Goal: Task Accomplishment & Management: Manage account settings

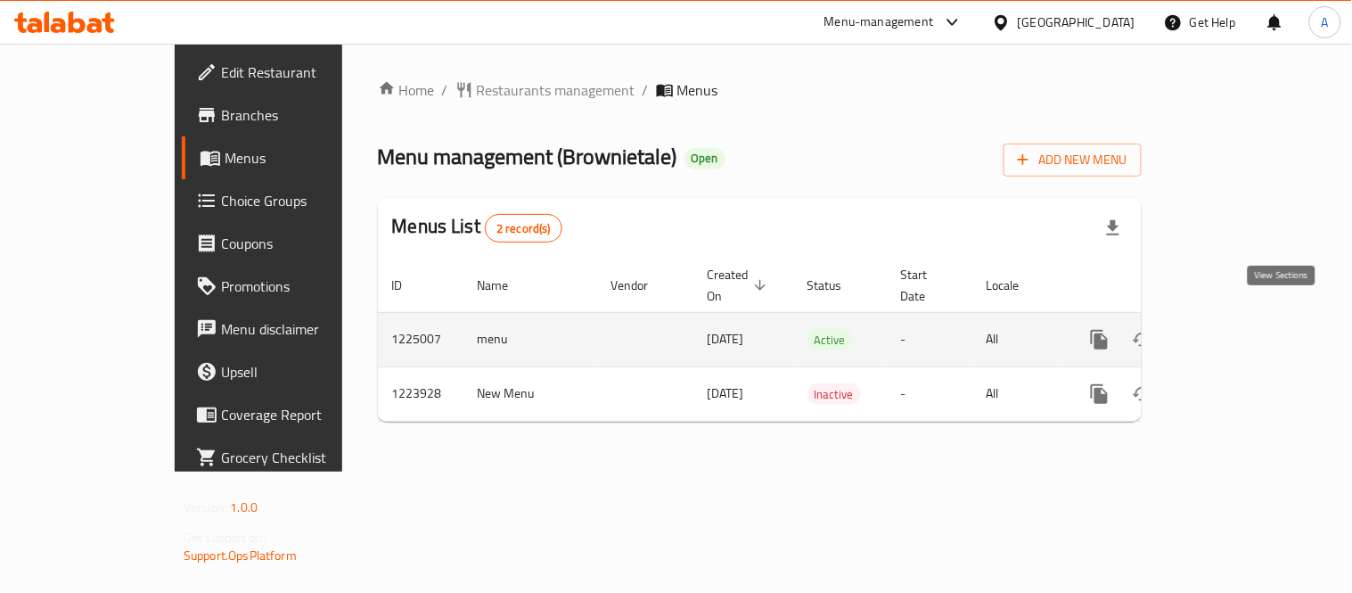
click at [1250, 318] on link "enhanced table" at bounding box center [1228, 339] width 43 height 43
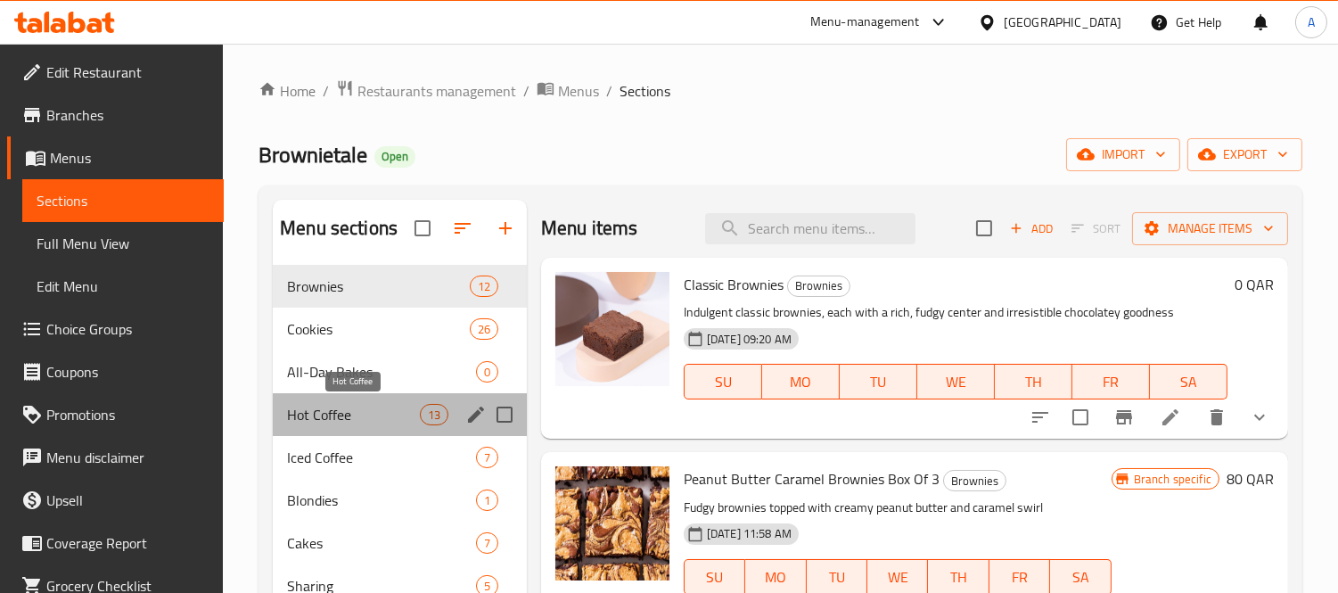
click at [310, 421] on span "Hot Coffee" at bounding box center [353, 414] width 132 height 21
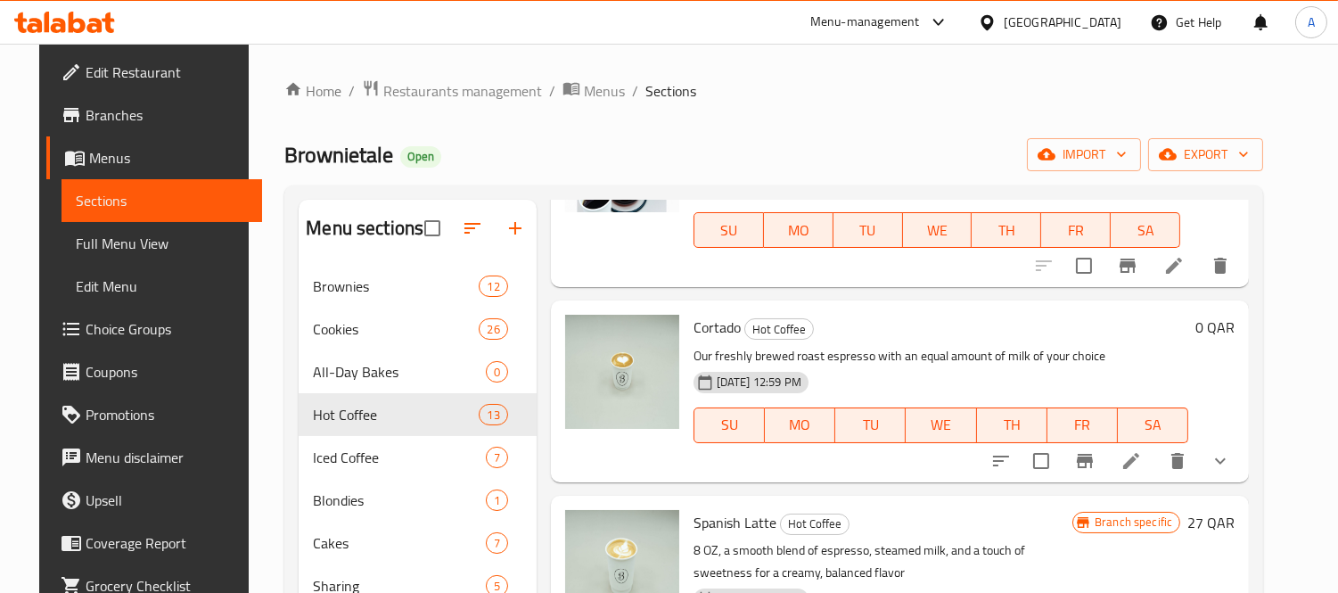
scroll to position [1485, 0]
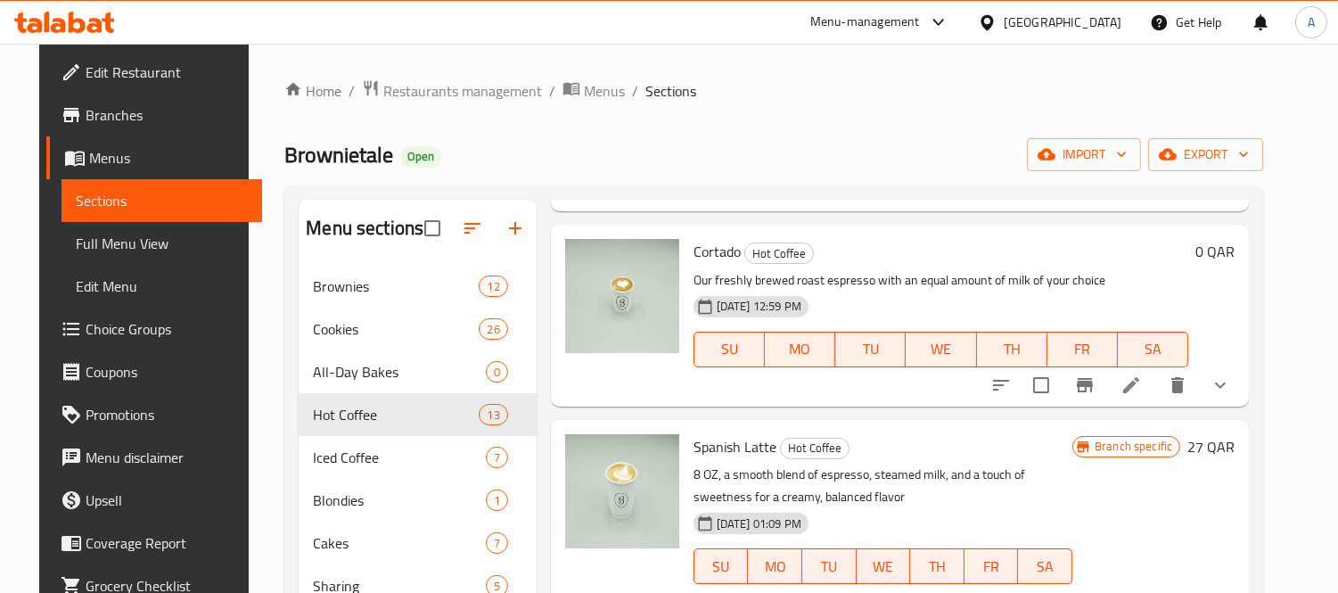
click at [1139, 384] on icon at bounding box center [1131, 385] width 16 height 16
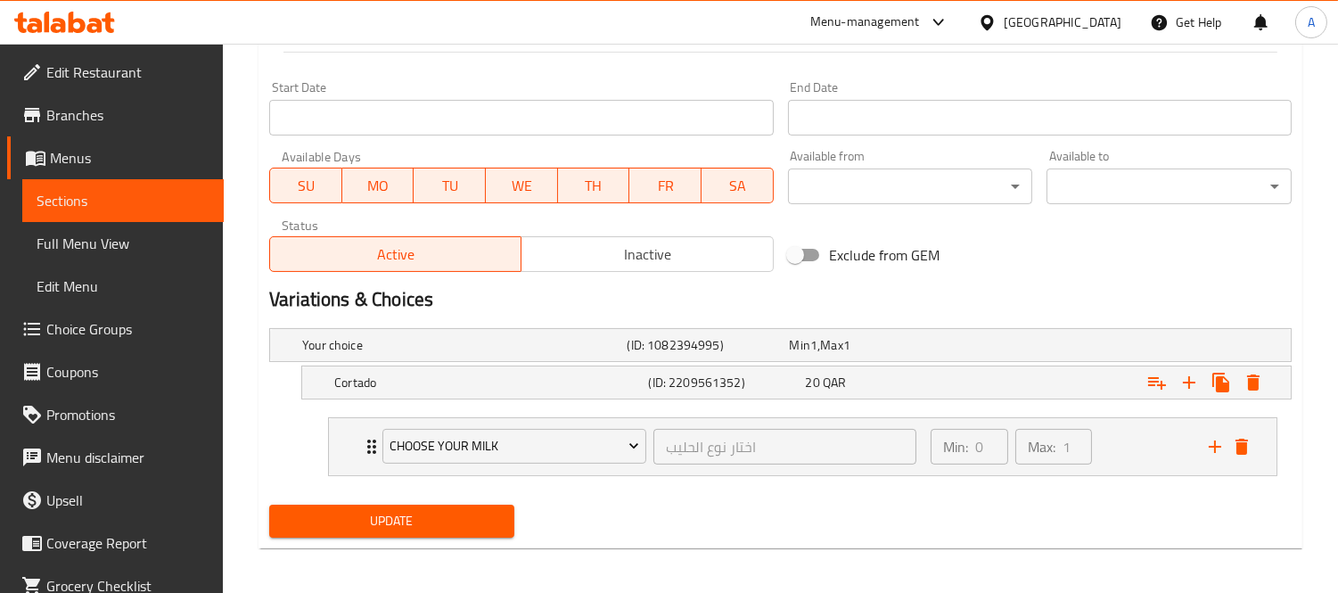
scroll to position [753, 0]
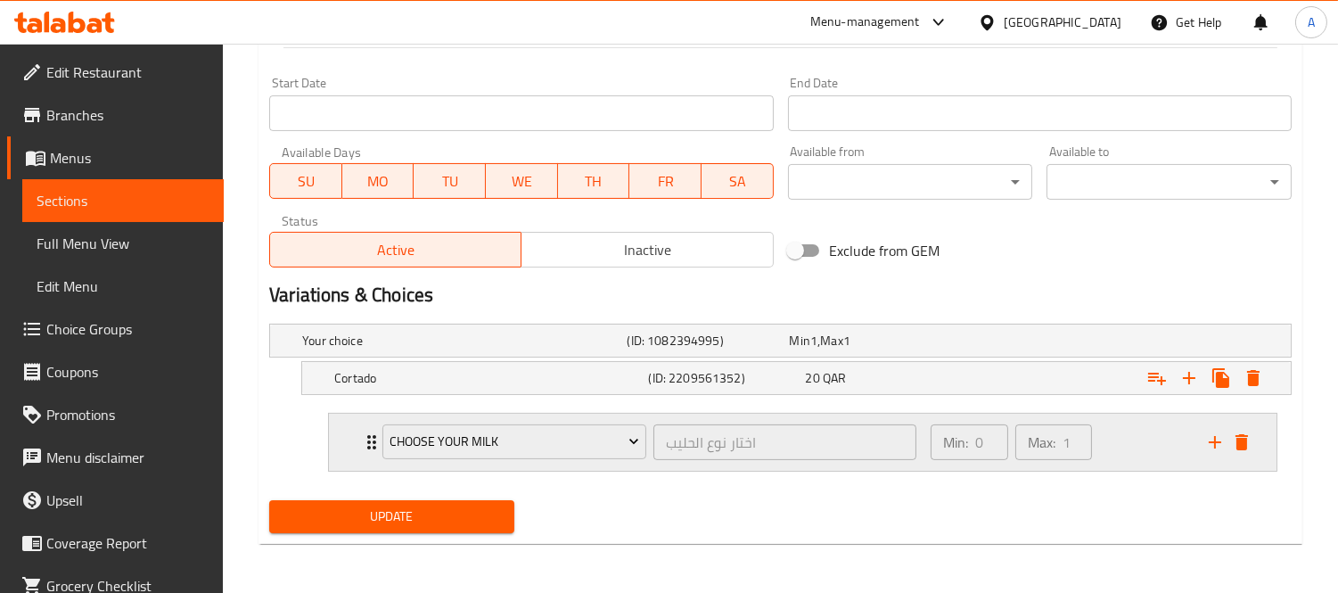
click at [1112, 440] on div "Min: 0 ​ Max: 1 ​" at bounding box center [1059, 442] width 278 height 57
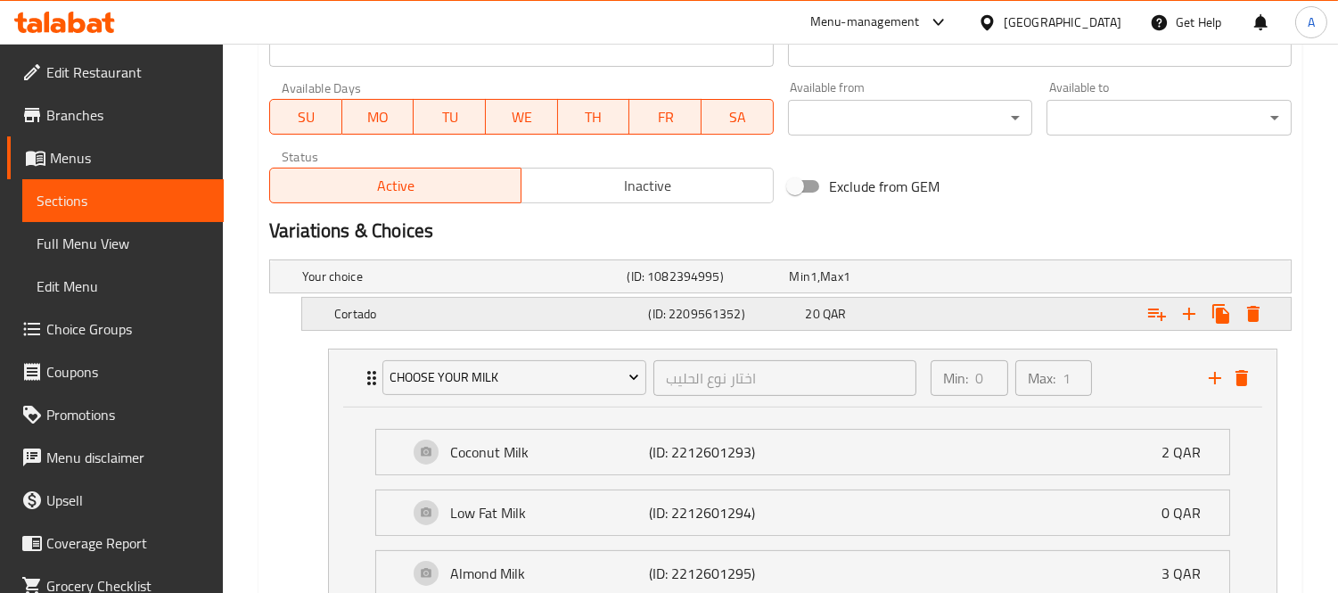
scroll to position [852, 0]
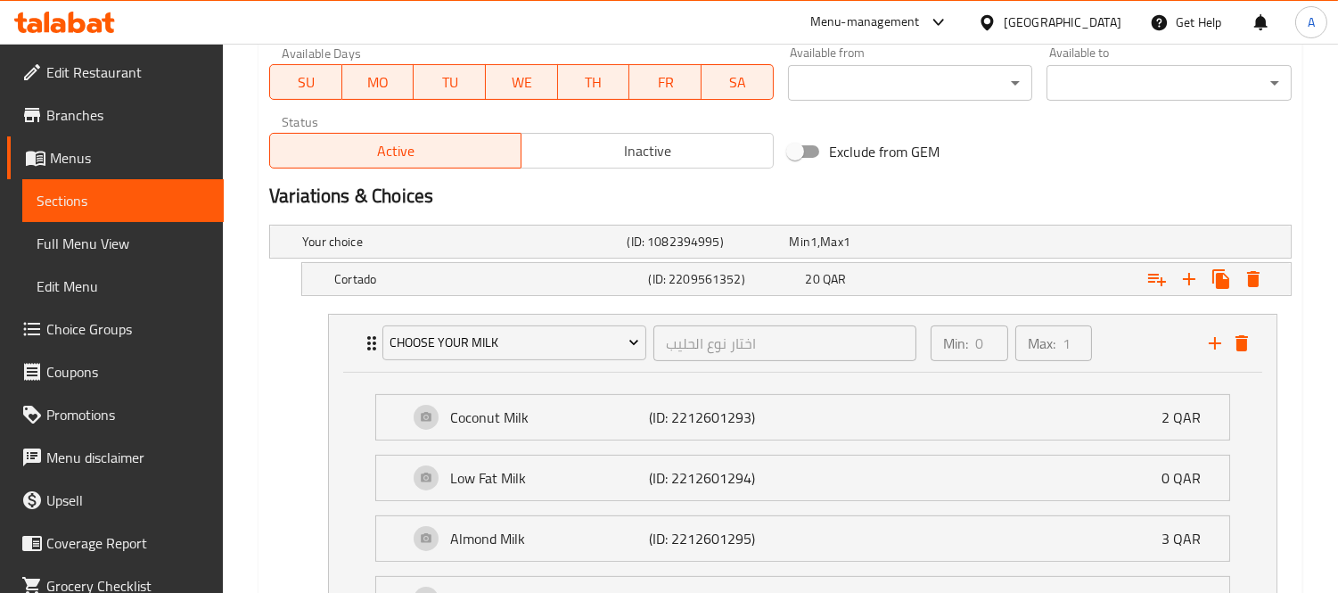
click at [86, 336] on span "Choice Groups" at bounding box center [127, 328] width 163 height 21
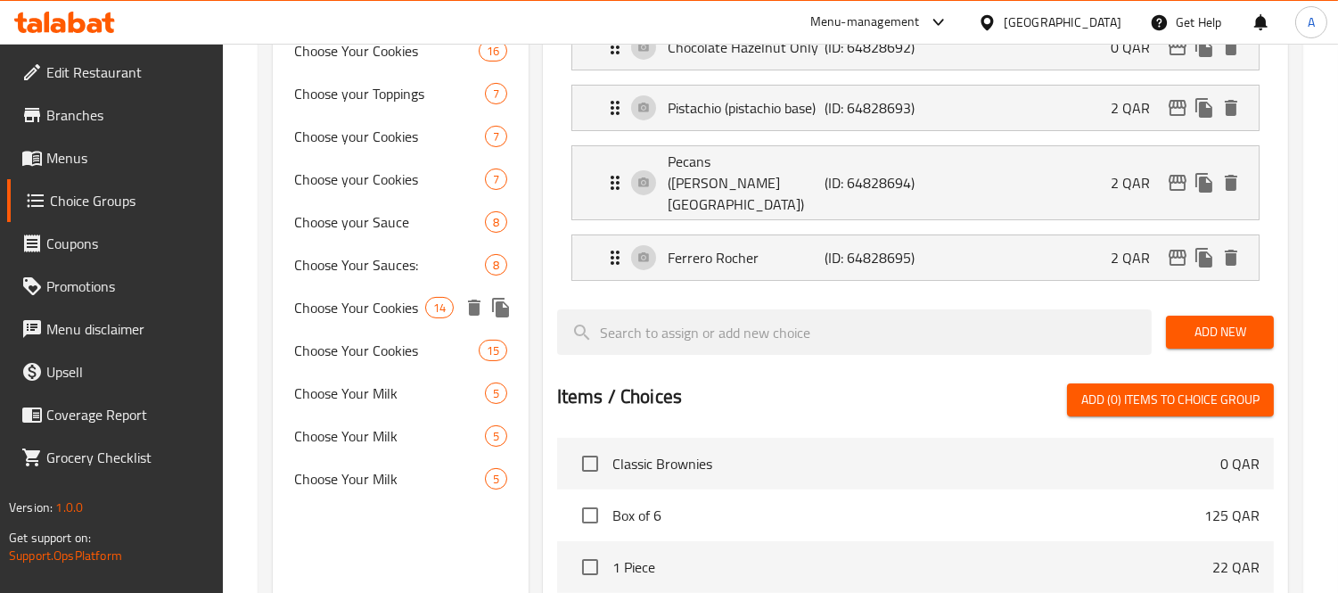
scroll to position [847, 0]
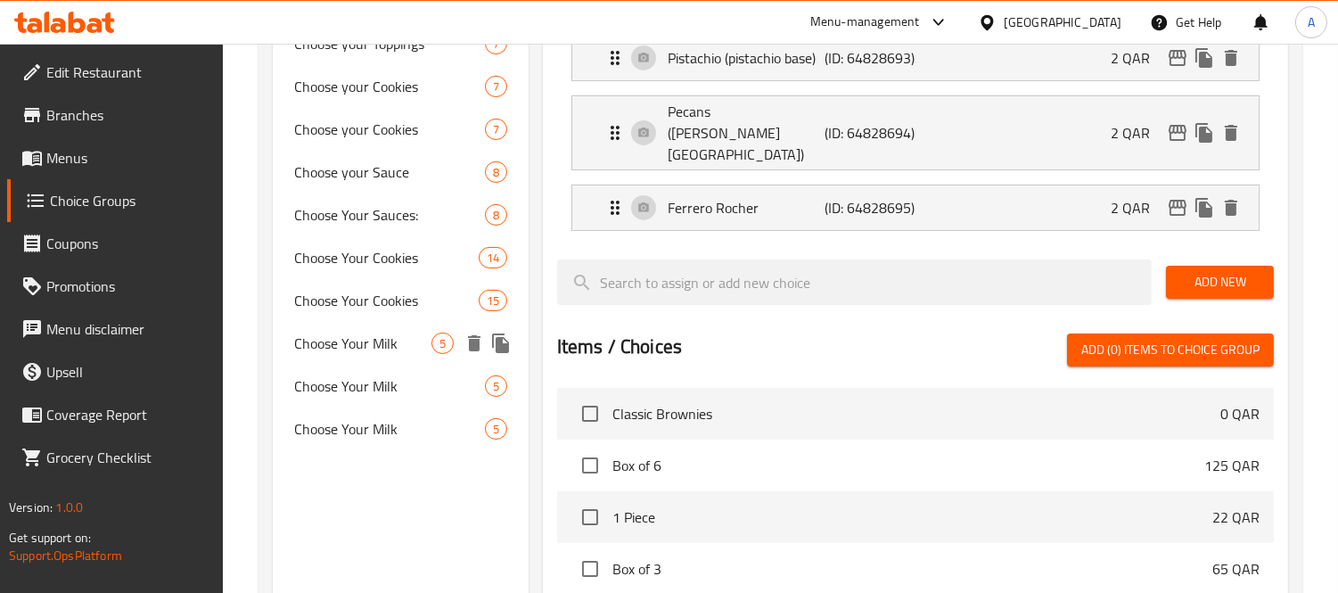
click at [342, 352] on span "Choose Your Milk" at bounding box center [362, 343] width 137 height 21
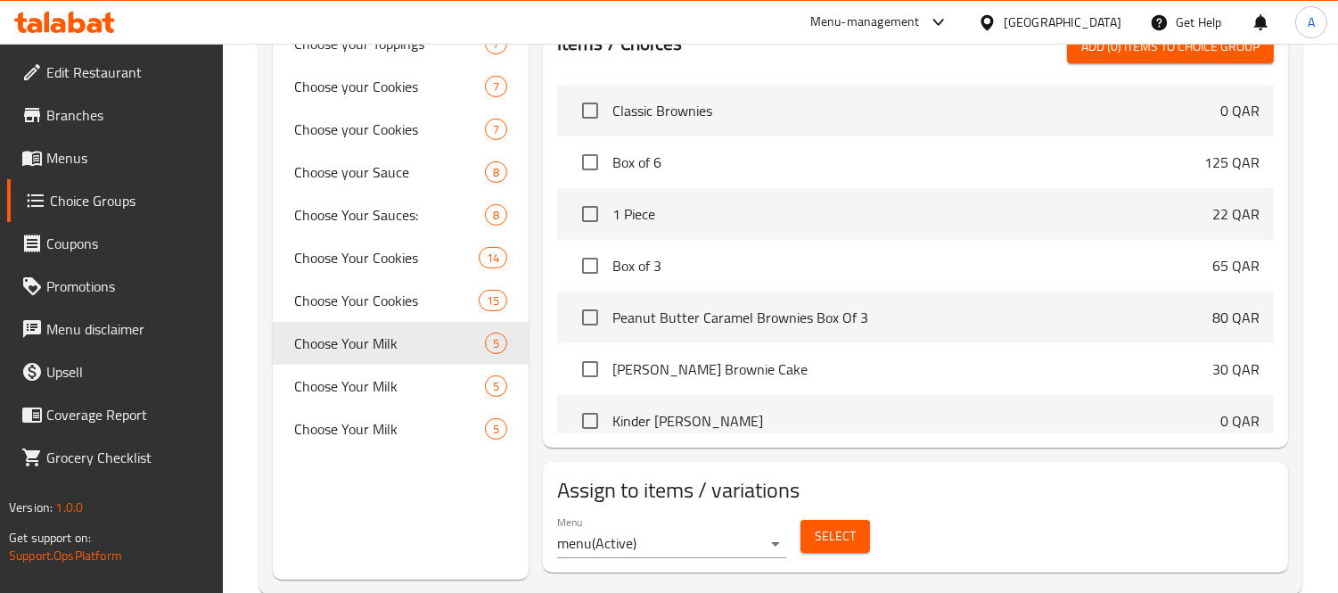
type input "Choose Your Milk"
type input "اختر الحليب المناسب لك"
type input "1"
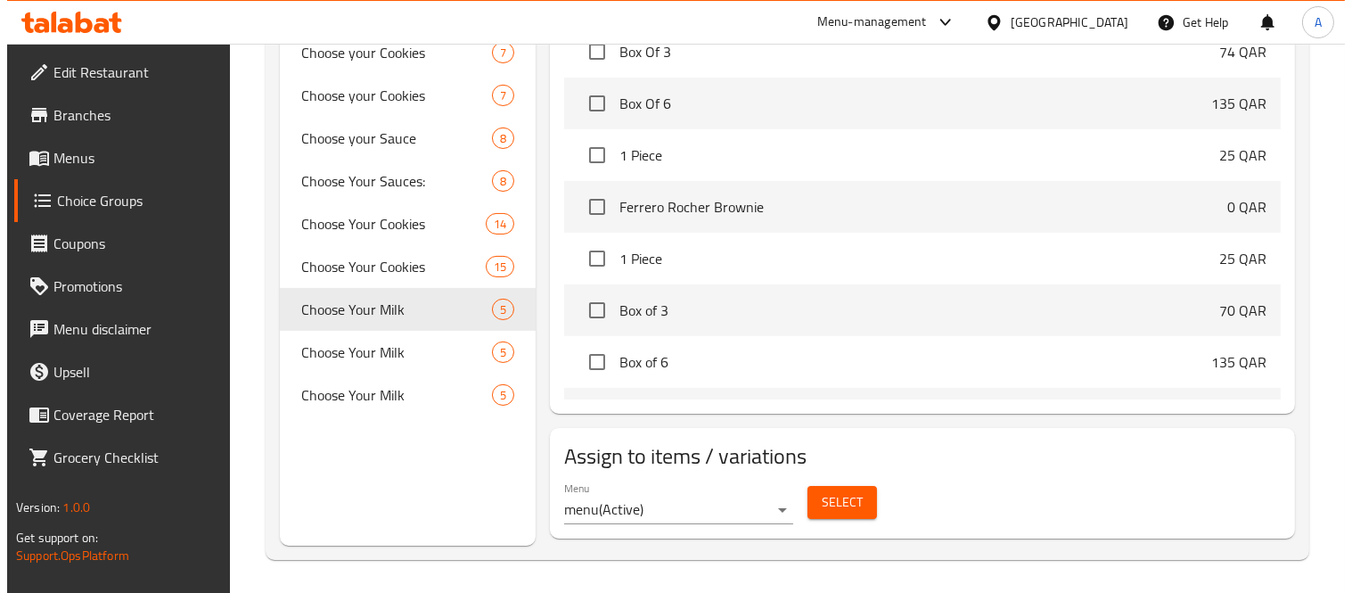
scroll to position [884, 0]
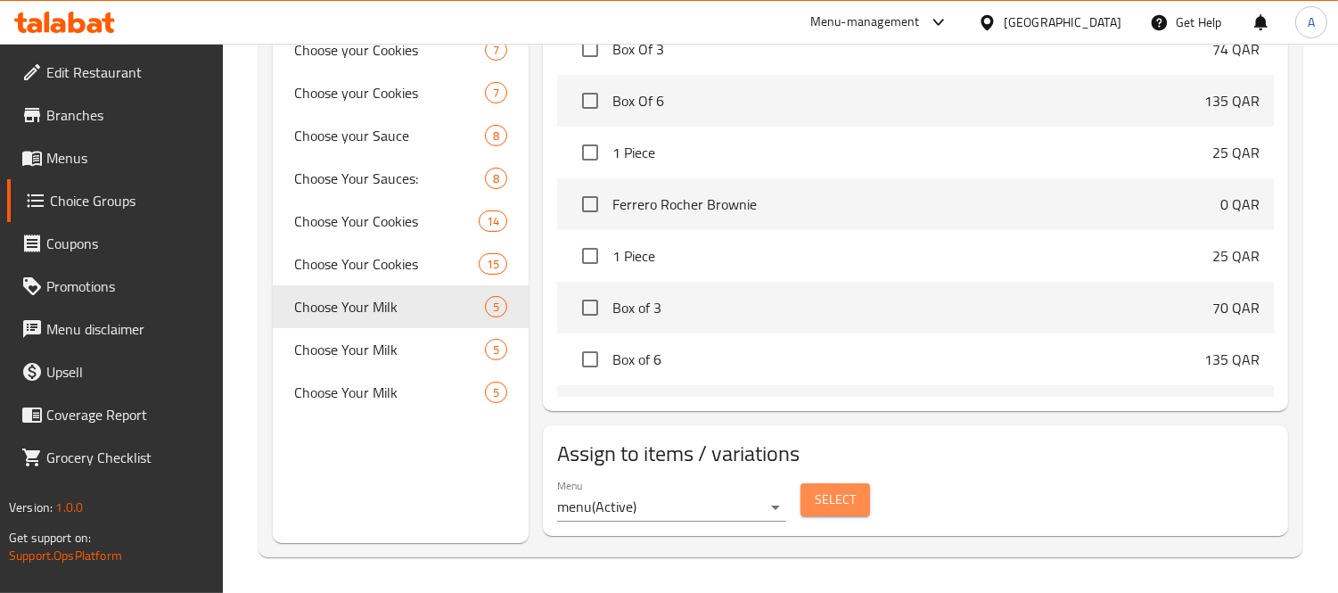
click at [836, 492] on span "Select" at bounding box center [835, 500] width 41 height 22
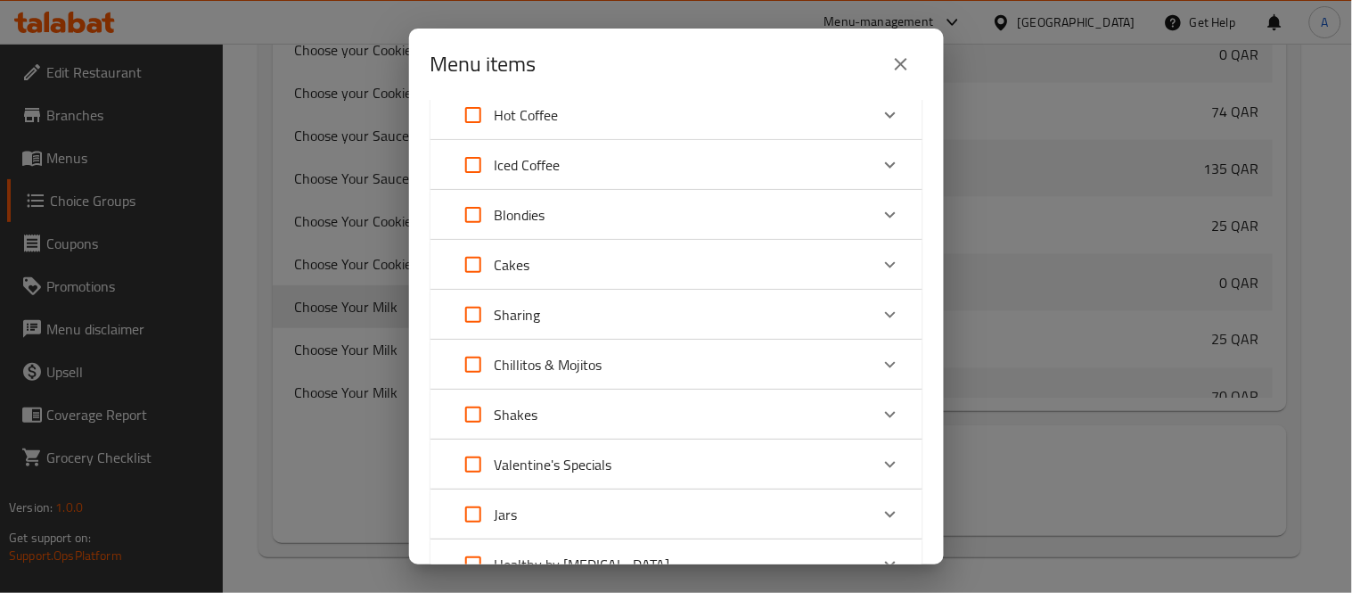
scroll to position [0, 0]
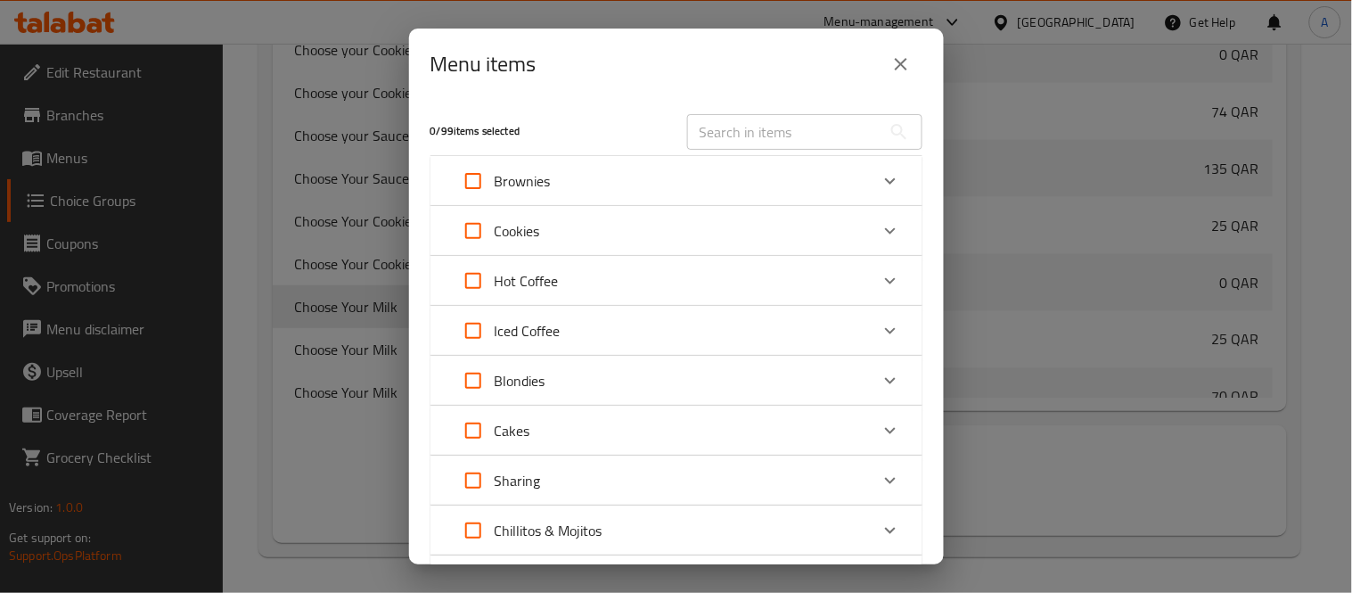
click at [895, 53] on icon "close" at bounding box center [901, 63] width 21 height 21
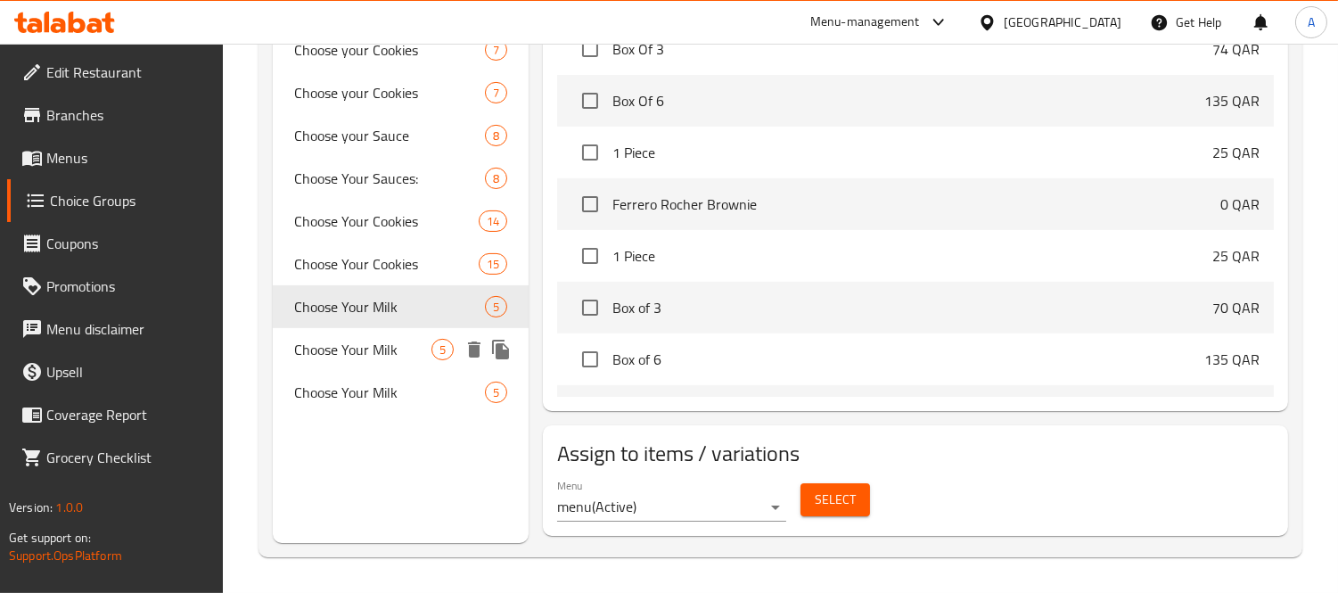
drag, startPoint x: 384, startPoint y: 341, endPoint x: 597, endPoint y: 430, distance: 230.6
click at [383, 341] on span "Choose Your Milk" at bounding box center [362, 349] width 137 height 21
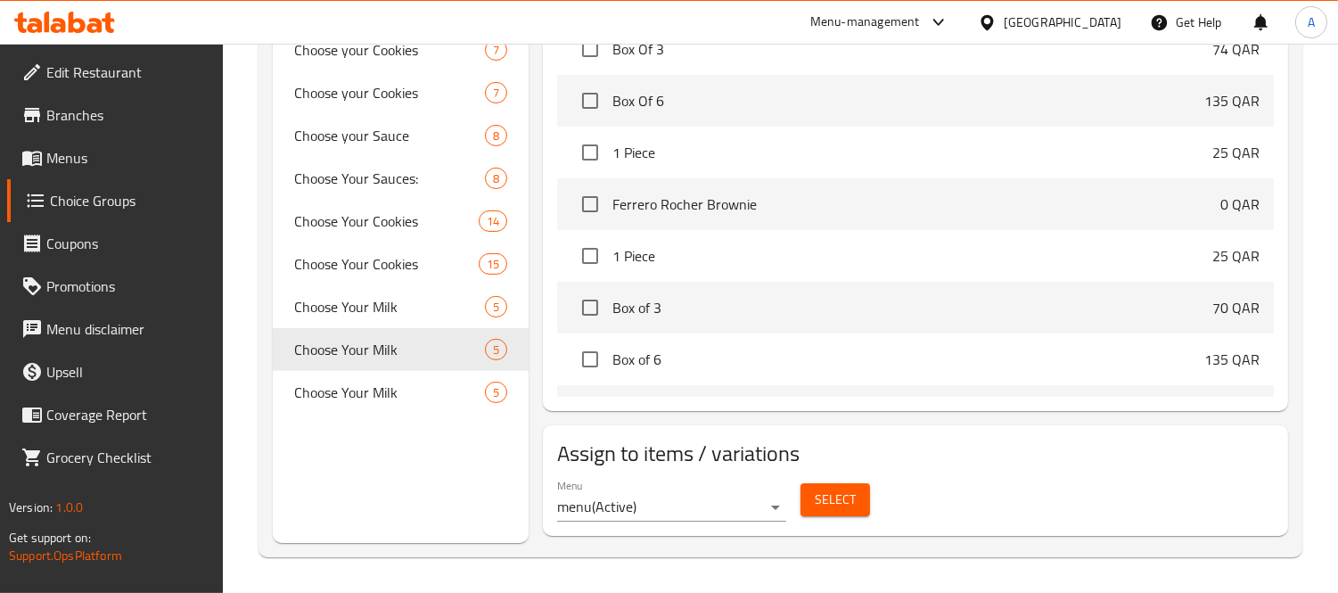
type input "اختار نوع الحليب"
click at [840, 493] on span "Select" at bounding box center [835, 500] width 41 height 22
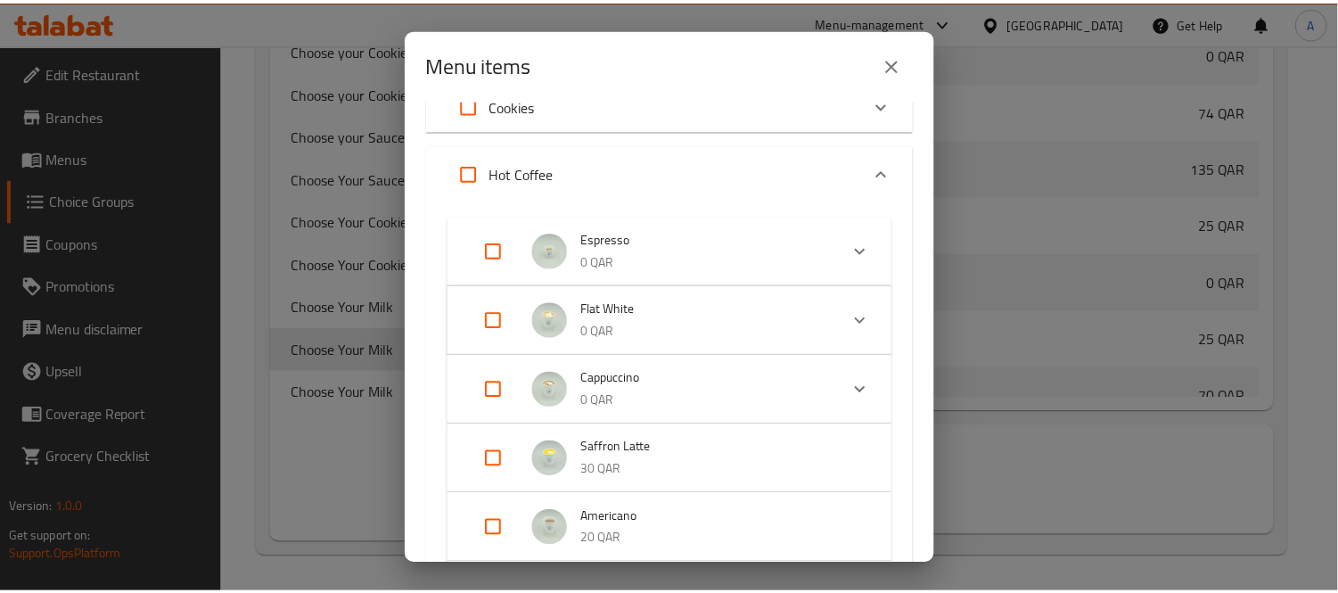
scroll to position [396, 0]
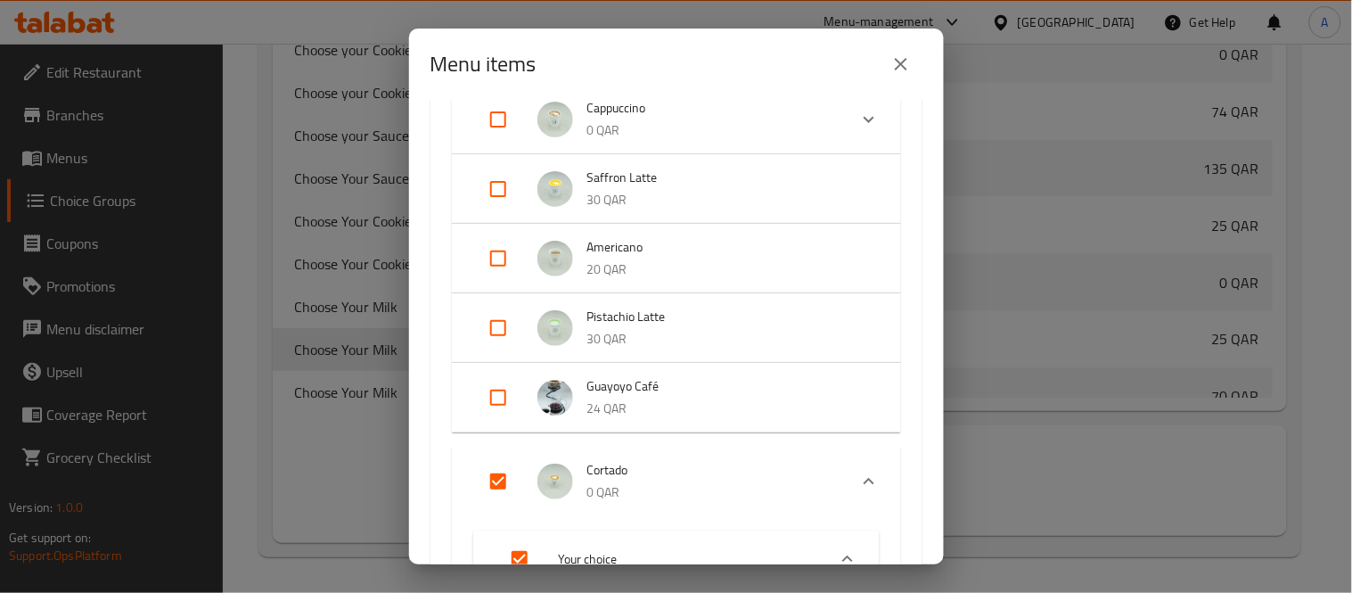
click at [896, 54] on icon "close" at bounding box center [901, 63] width 21 height 21
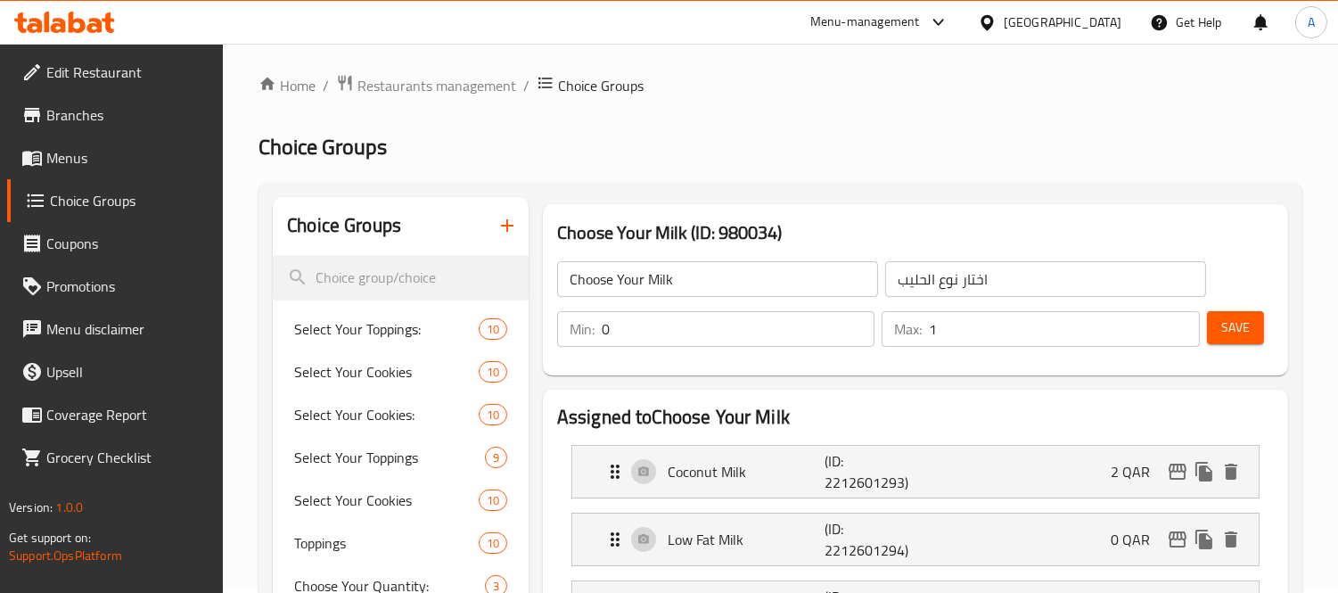
scroll to position [0, 0]
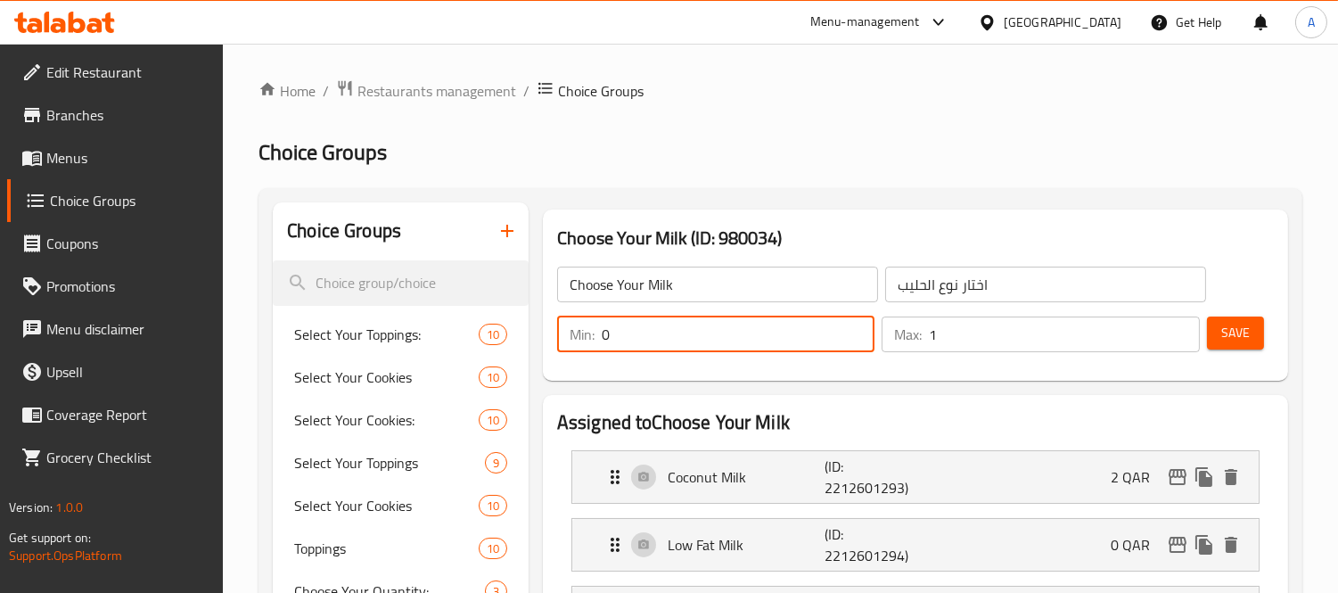
drag, startPoint x: 702, startPoint y: 343, endPoint x: 550, endPoint y: 346, distance: 151.6
click at [550, 346] on div "Min: 0 ​ Max: 1 ​" at bounding box center [878, 334] width 657 height 50
type input "1"
click at [1223, 335] on span "Save" at bounding box center [1235, 333] width 29 height 22
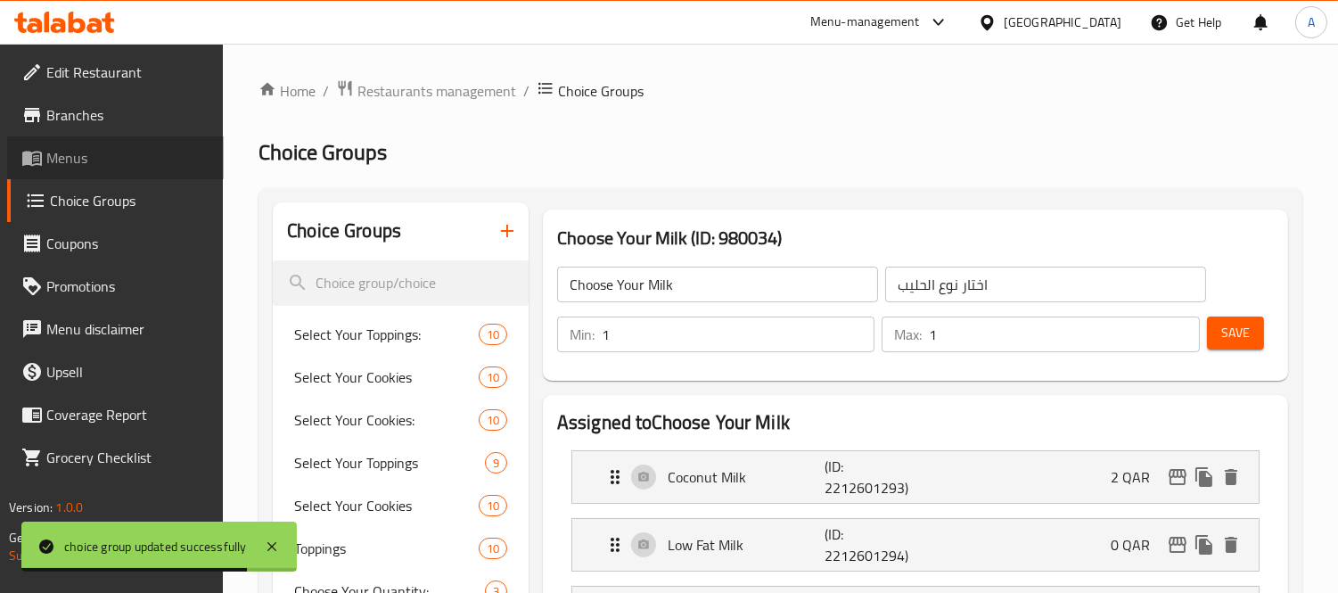
click at [129, 152] on span "Menus" at bounding box center [127, 157] width 163 height 21
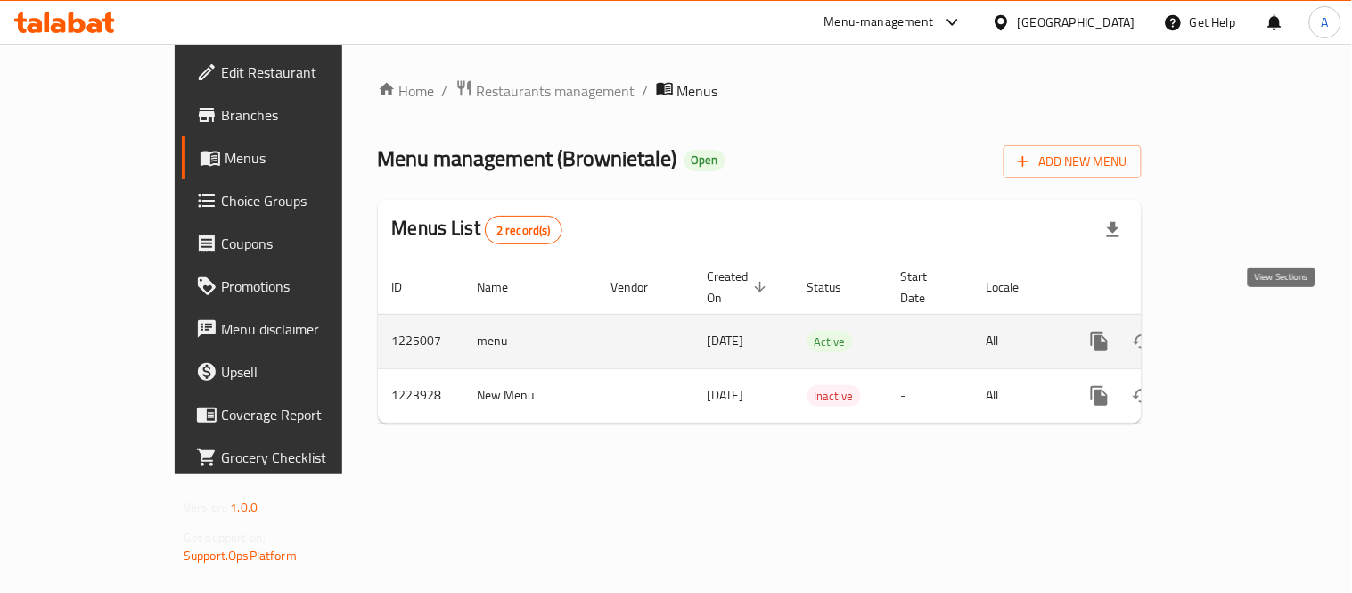
click at [1250, 320] on link "enhanced table" at bounding box center [1228, 341] width 43 height 43
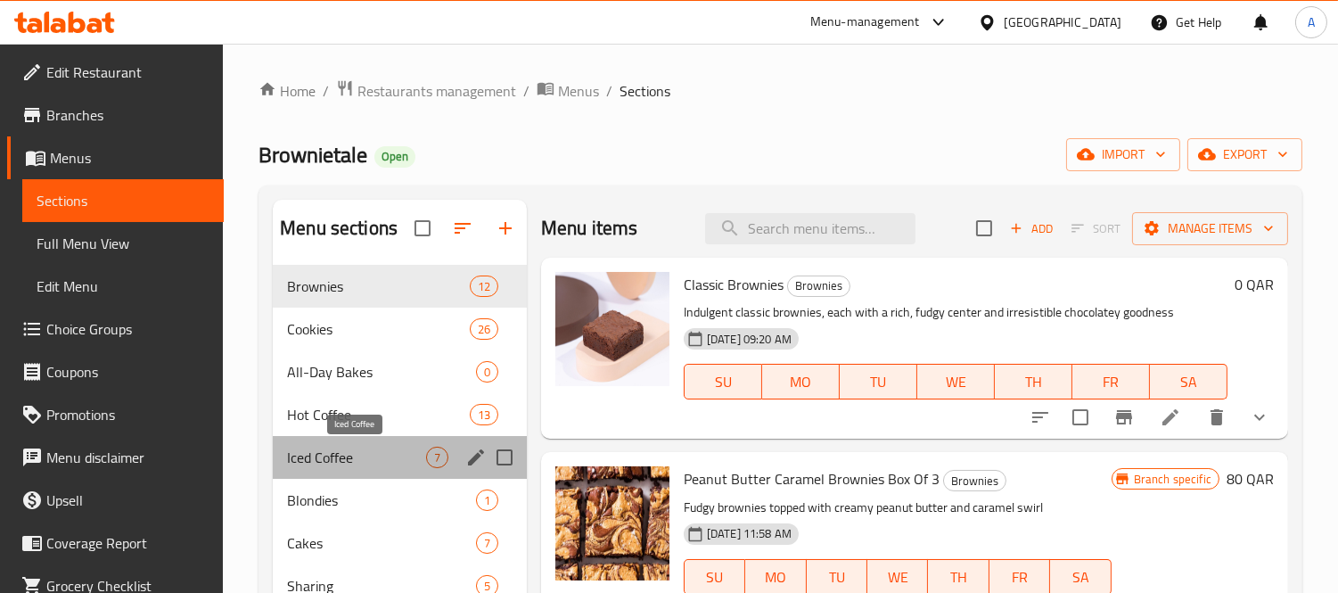
click at [326, 456] on span "Iced Coffee" at bounding box center [356, 457] width 139 height 21
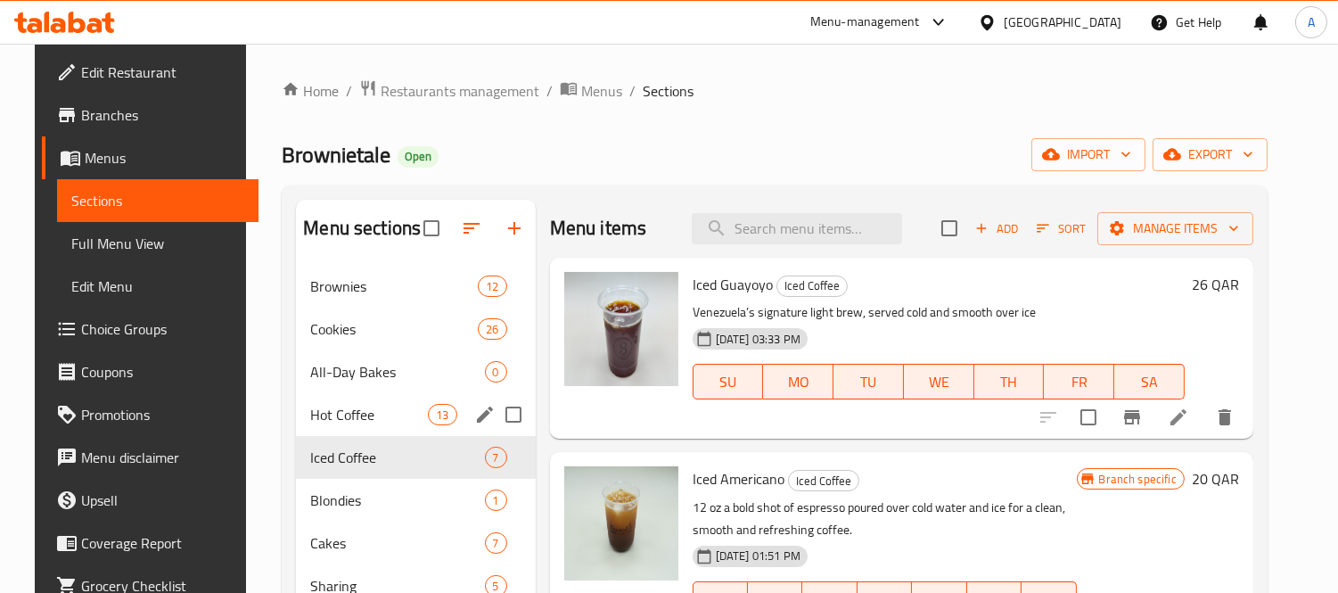
click at [321, 428] on div "Hot Coffee 13" at bounding box center [415, 414] width 239 height 43
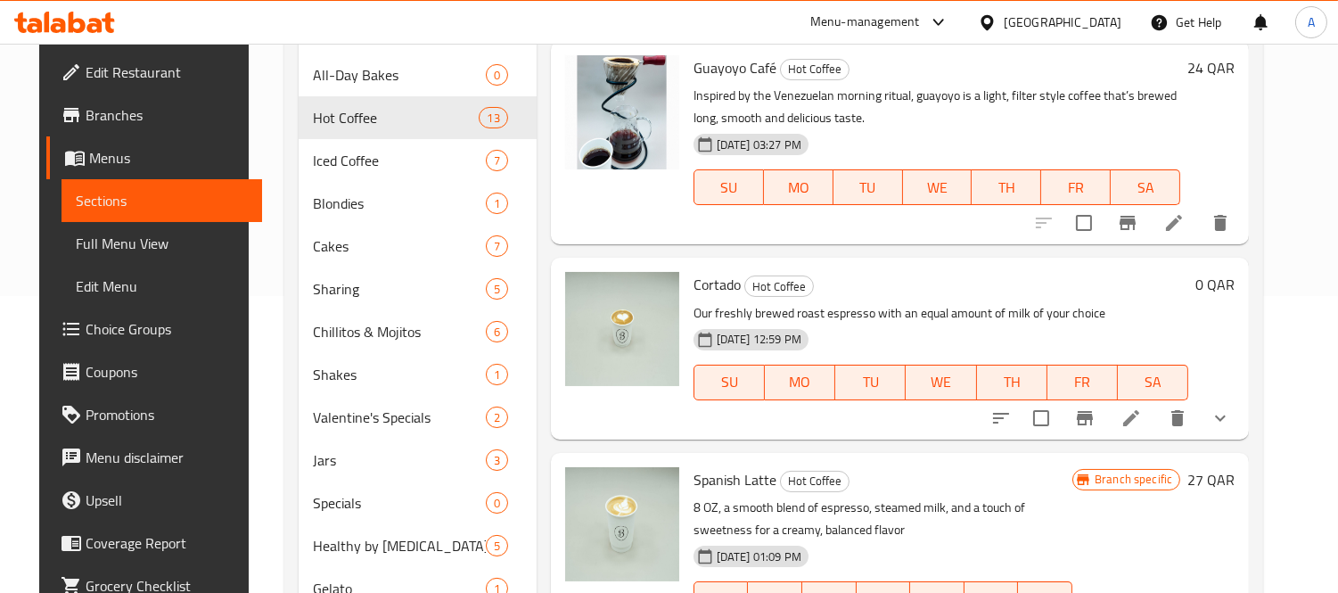
scroll to position [1188, 0]
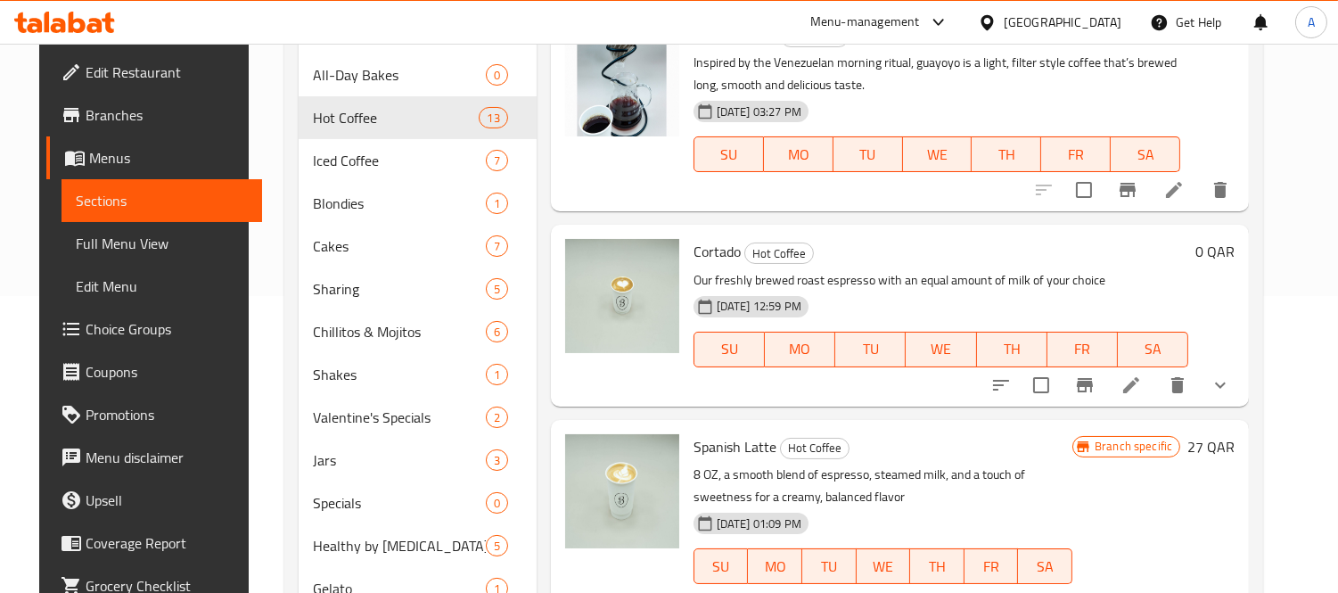
click at [1142, 380] on icon at bounding box center [1131, 384] width 21 height 21
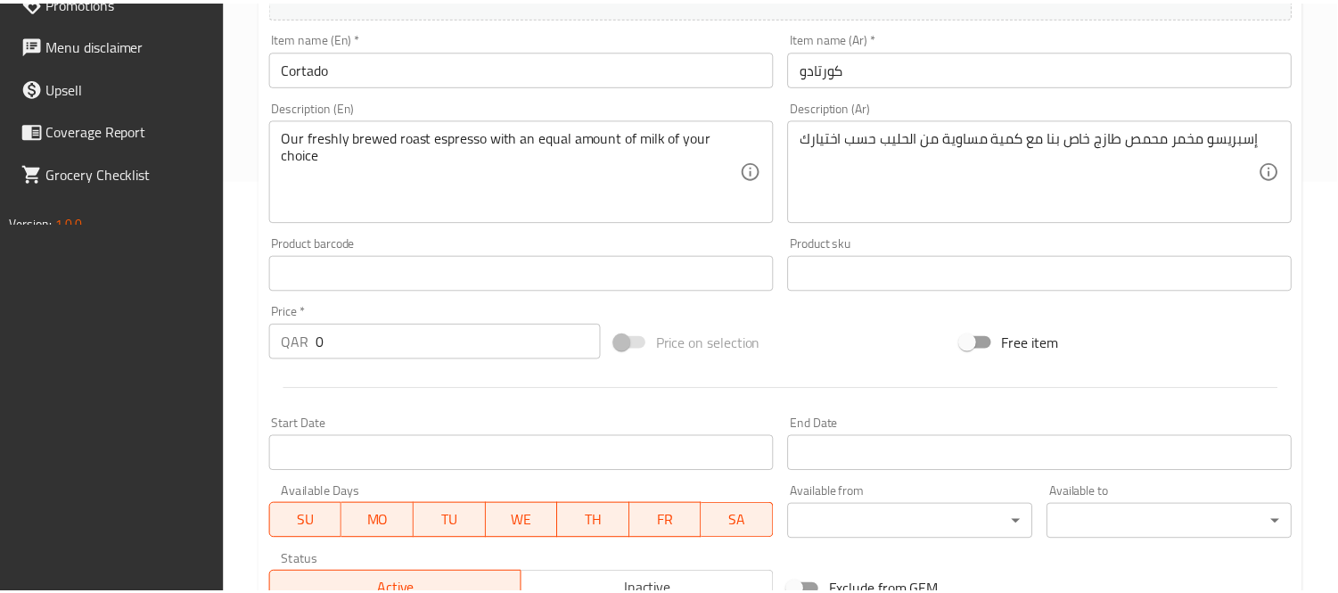
scroll to position [753, 0]
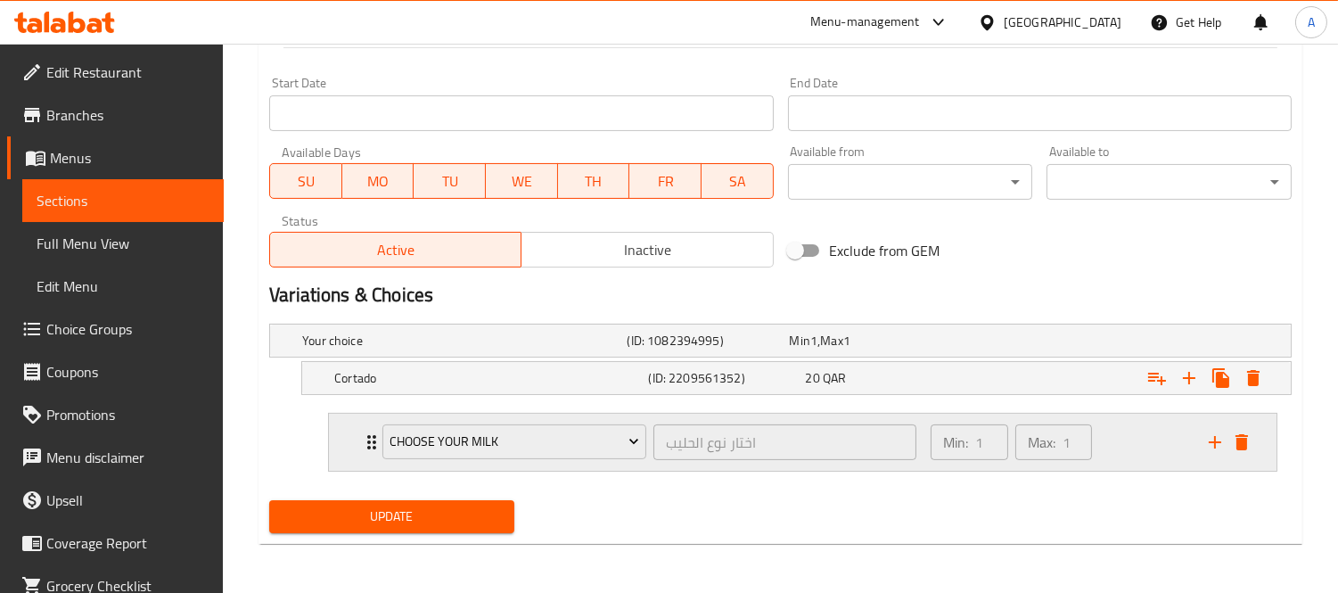
click at [1127, 456] on div "Min: 1 ​ Max: 1 ​" at bounding box center [1059, 442] width 278 height 57
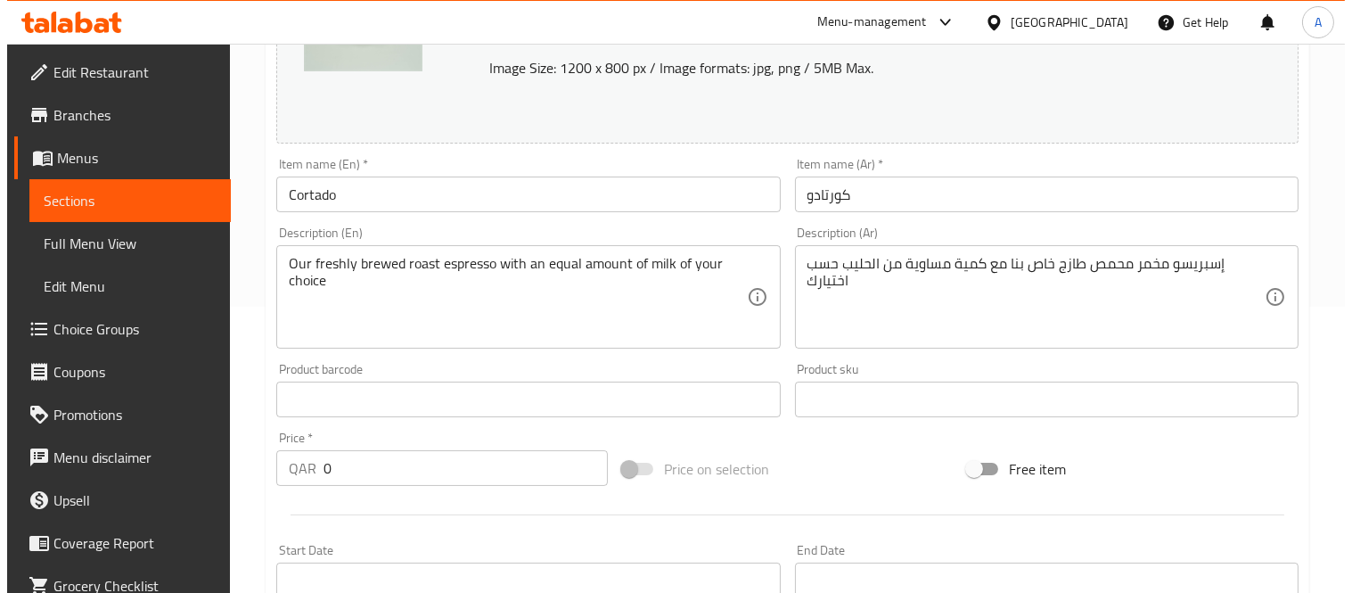
scroll to position [0, 0]
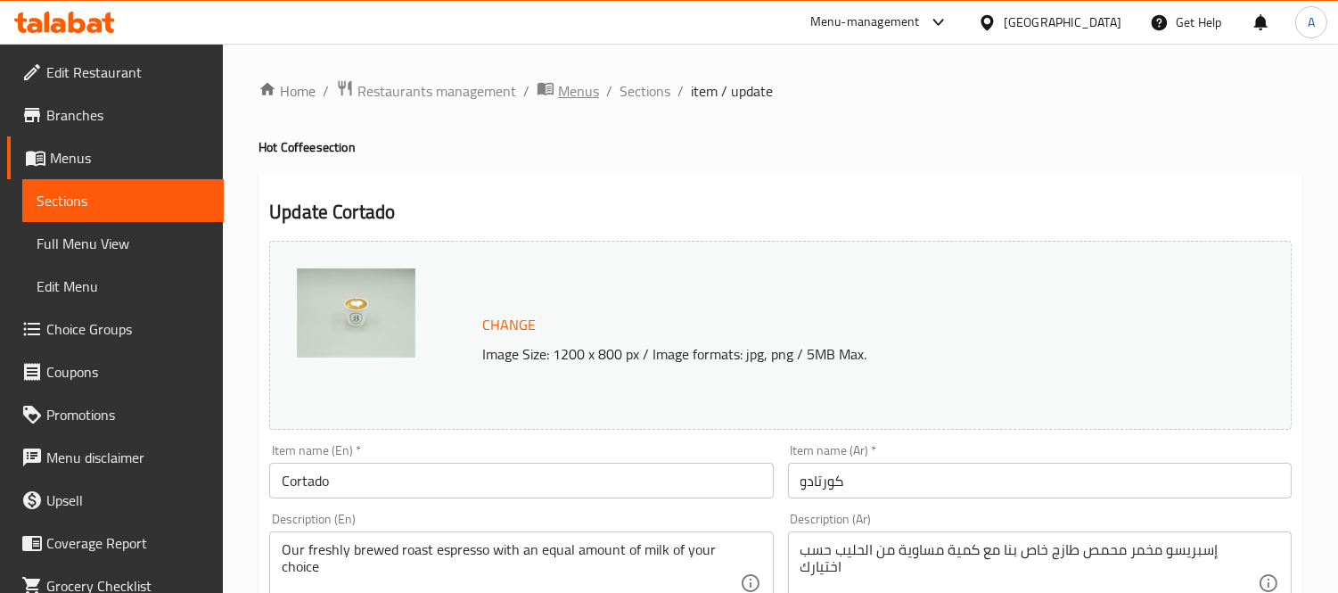
click at [577, 92] on span "Menus" at bounding box center [578, 90] width 41 height 21
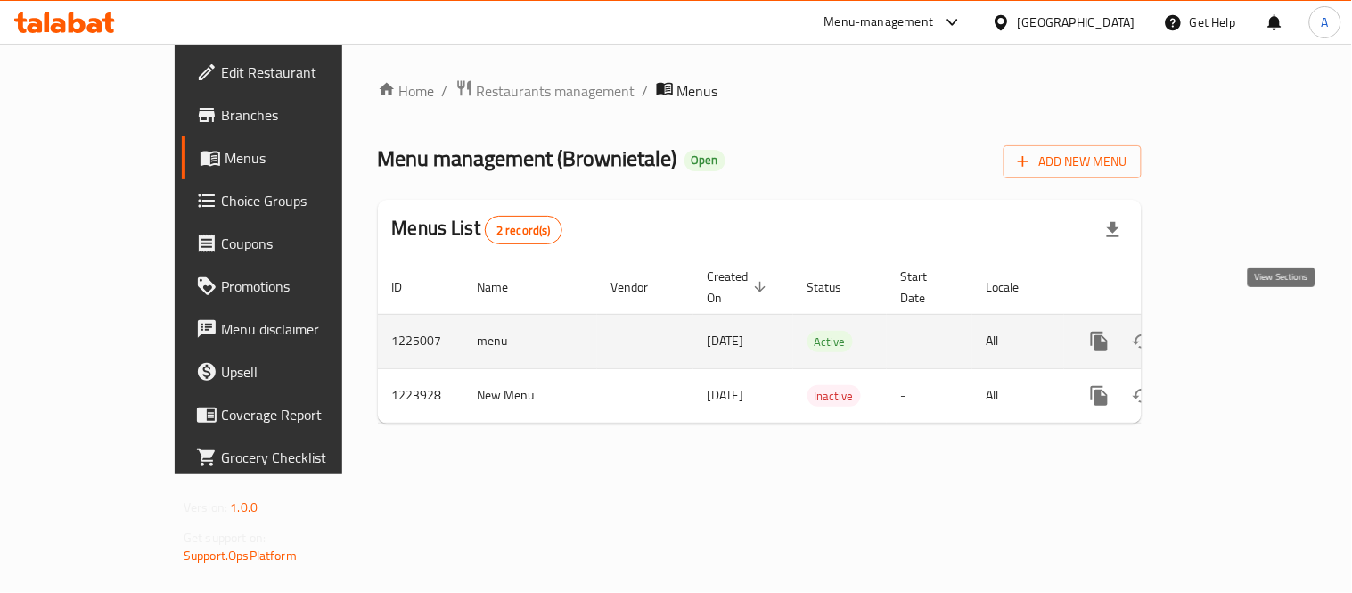
click at [1250, 328] on link "enhanced table" at bounding box center [1228, 341] width 43 height 43
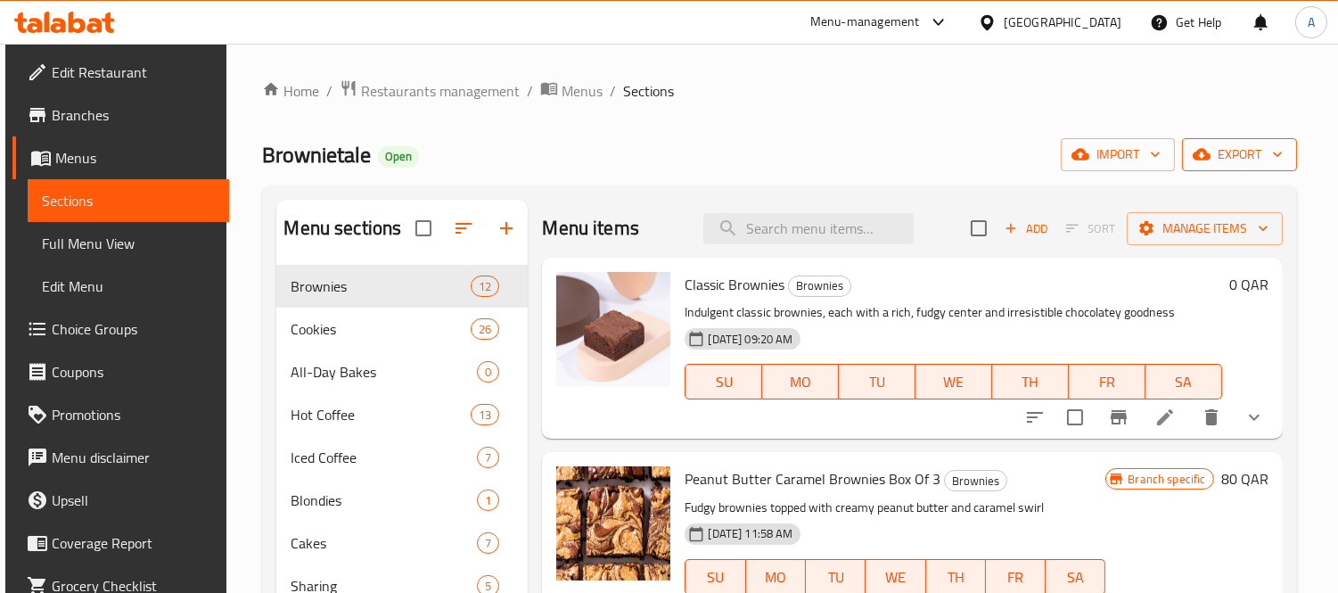
click at [1240, 162] on span "export" at bounding box center [1239, 155] width 86 height 22
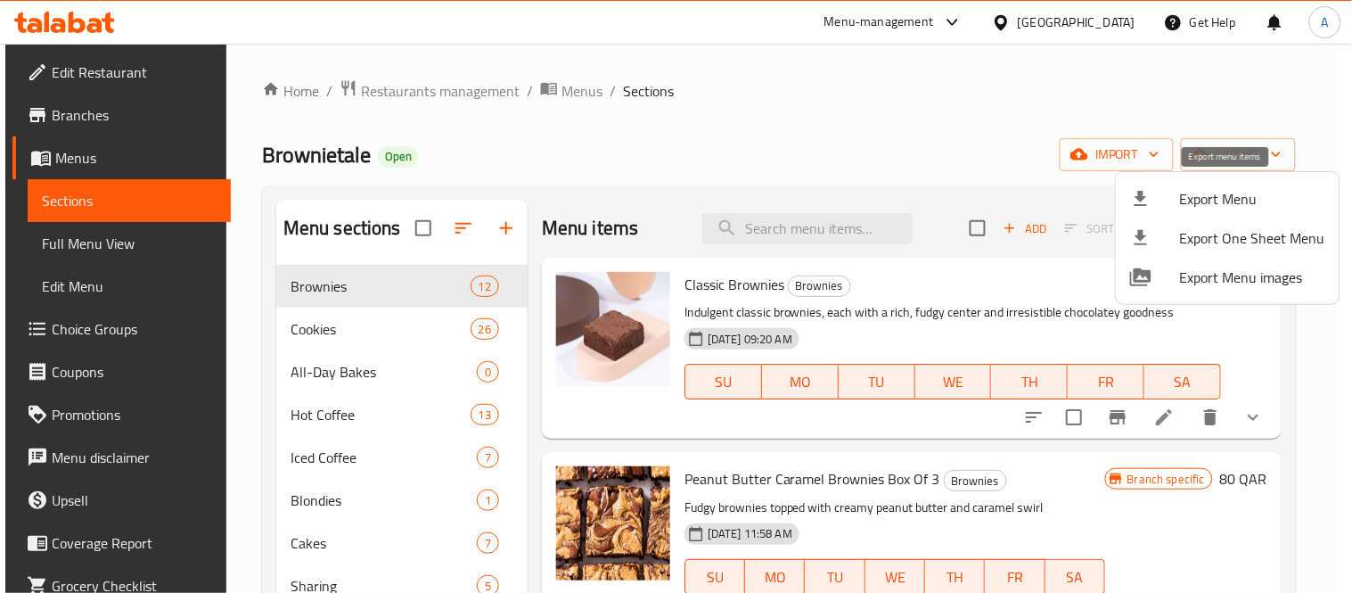
click at [1197, 200] on span "Export Menu" at bounding box center [1252, 198] width 145 height 21
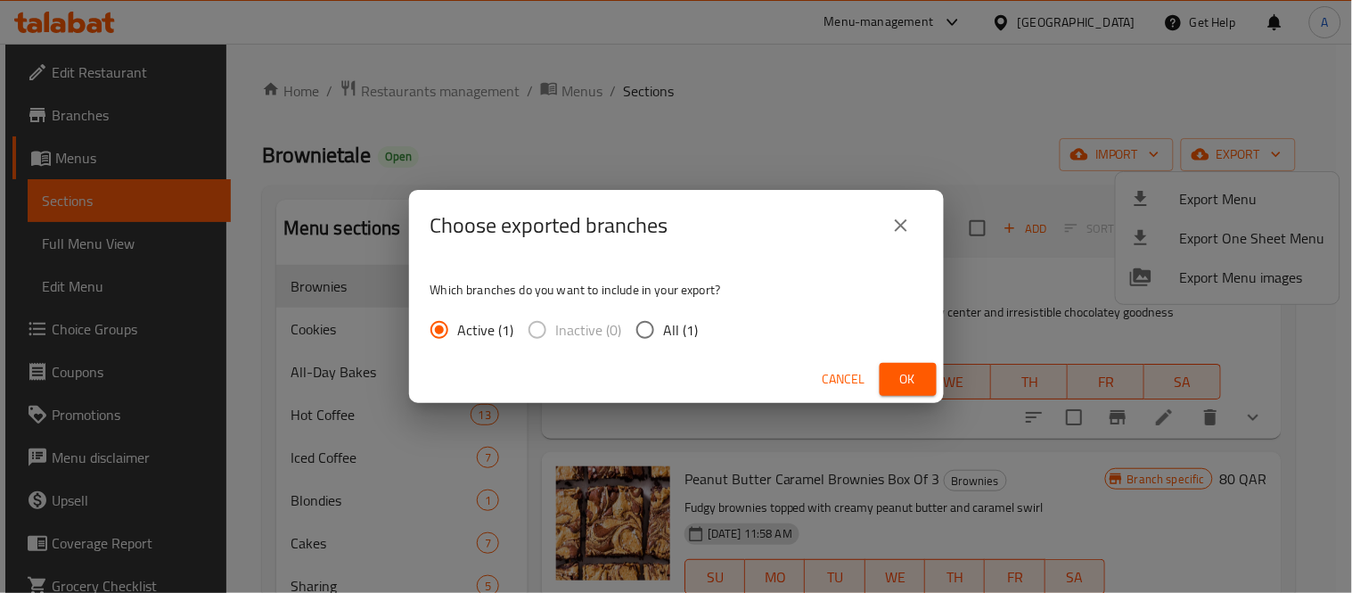
click at [655, 323] on input "All (1)" at bounding box center [645, 329] width 37 height 37
radio input "true"
click at [906, 380] on span "Ok" at bounding box center [908, 379] width 29 height 22
